Goal: Check status: Check status

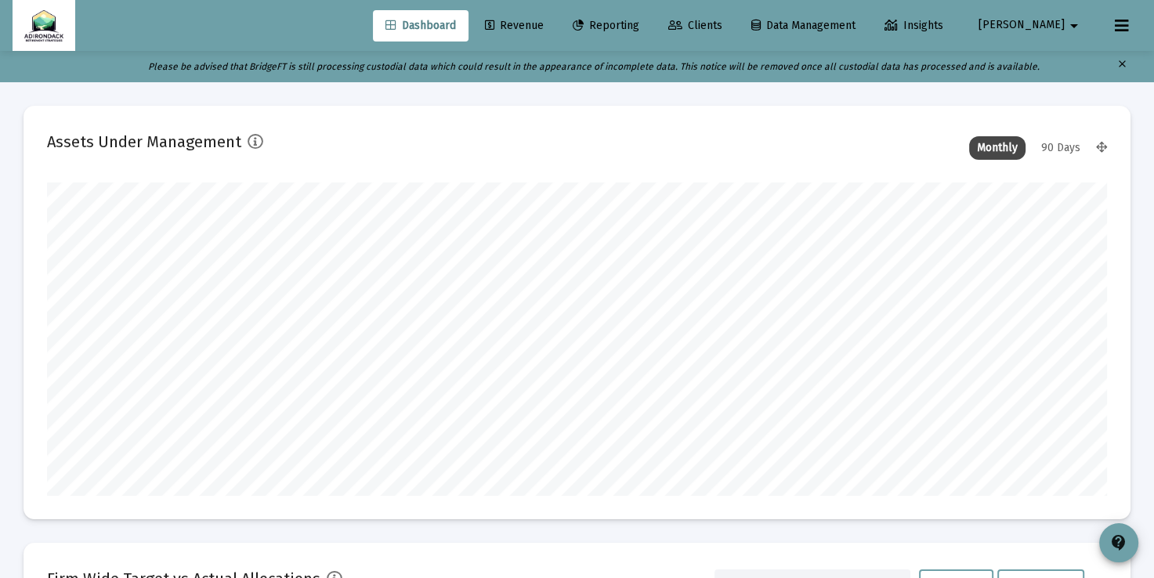
scroll to position [313, 1059]
type input "[DATE]"
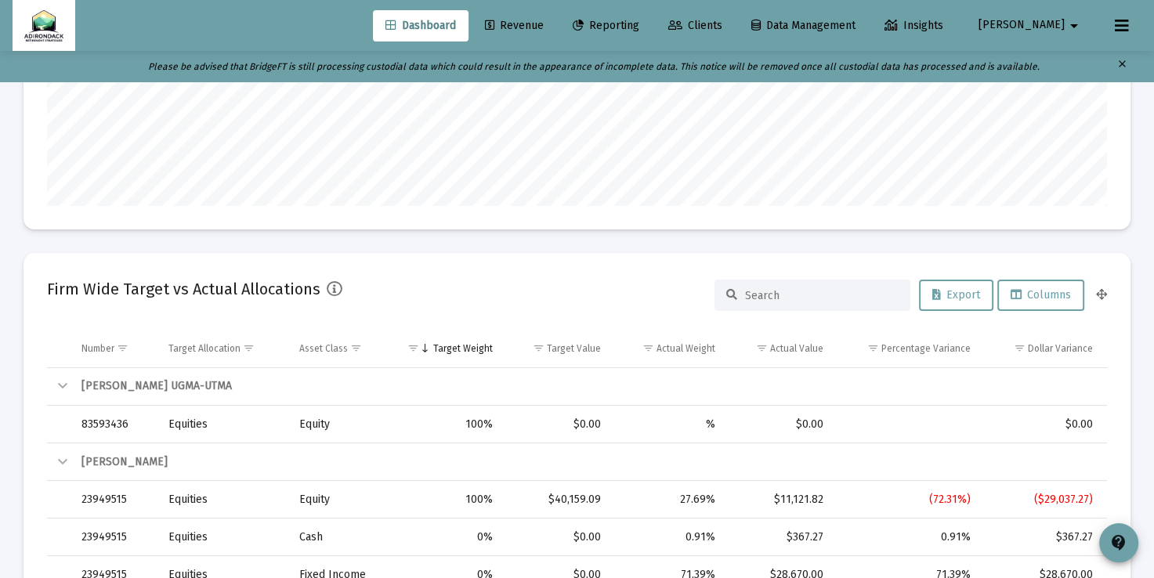
scroll to position [0, 0]
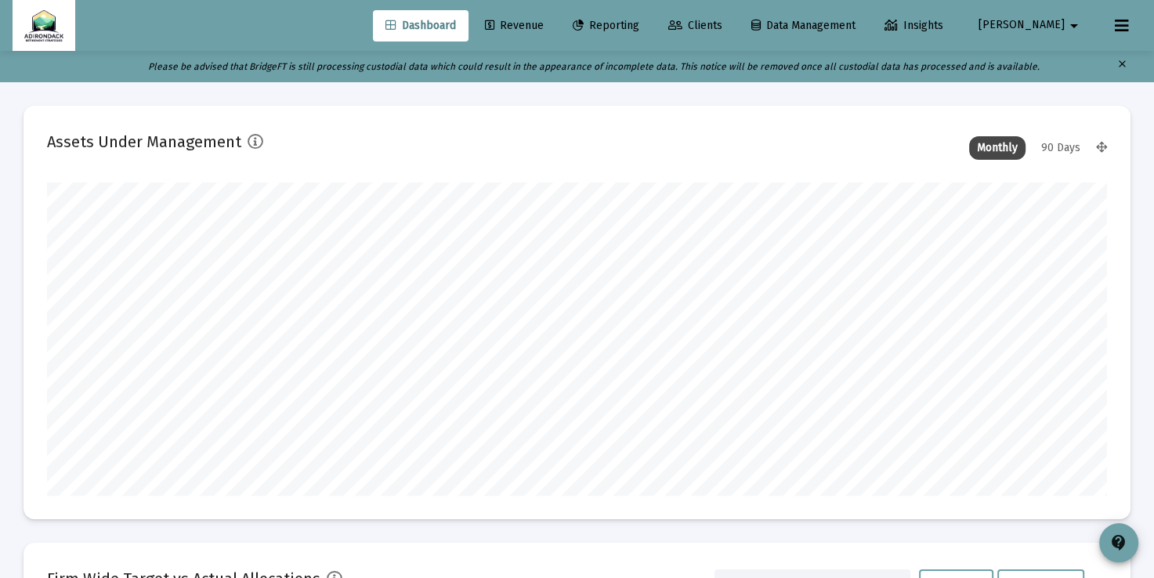
type input "[DATE]"
